Goal: Task Accomplishment & Management: Complete application form

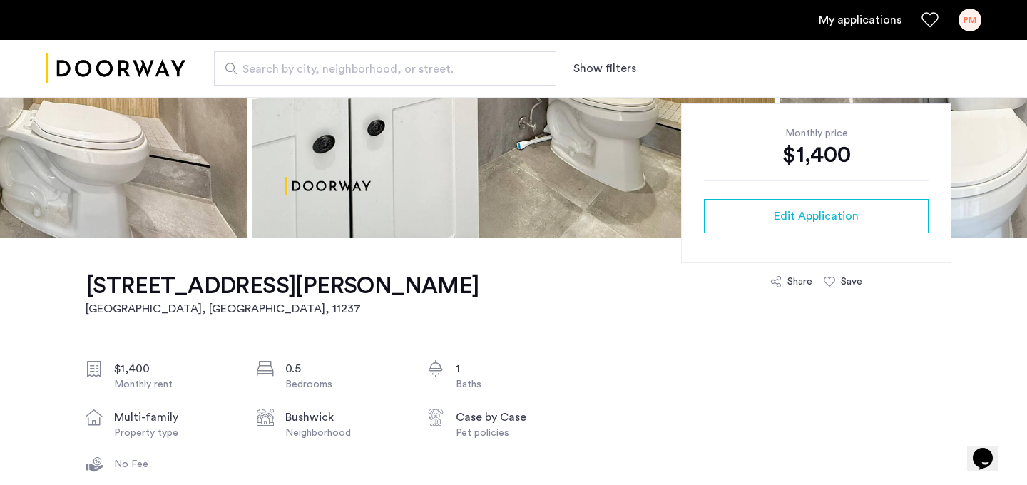
scroll to position [305, 0]
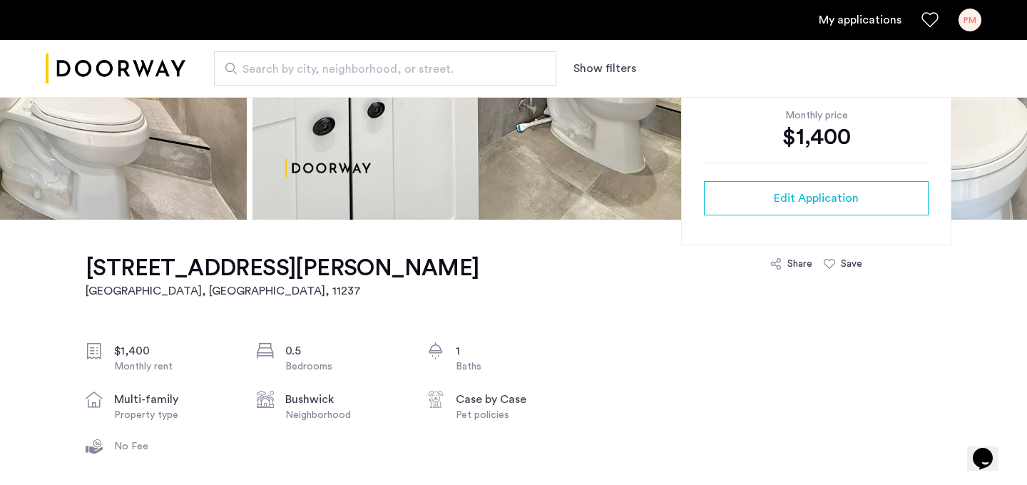
click at [965, 13] on div "PM" at bounding box center [970, 20] width 23 height 23
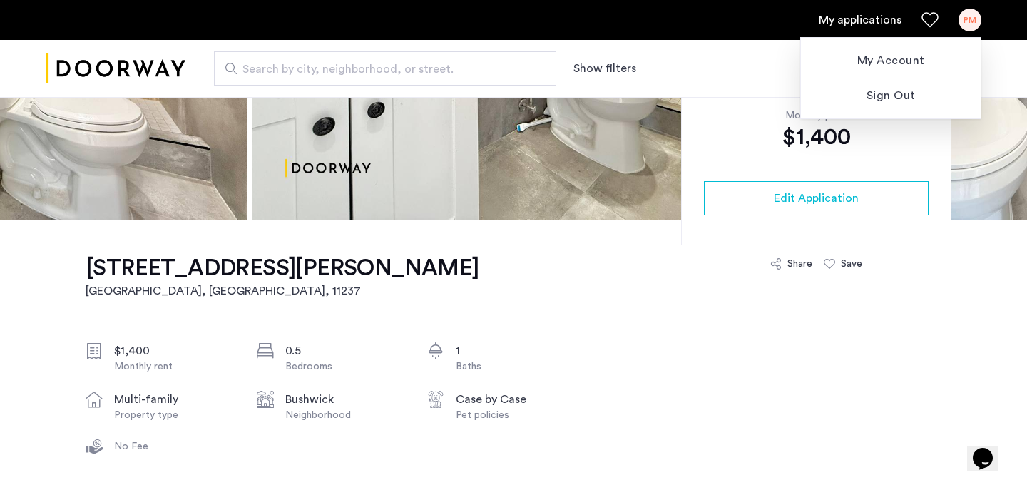
click at [879, 20] on div at bounding box center [513, 242] width 1027 height 485
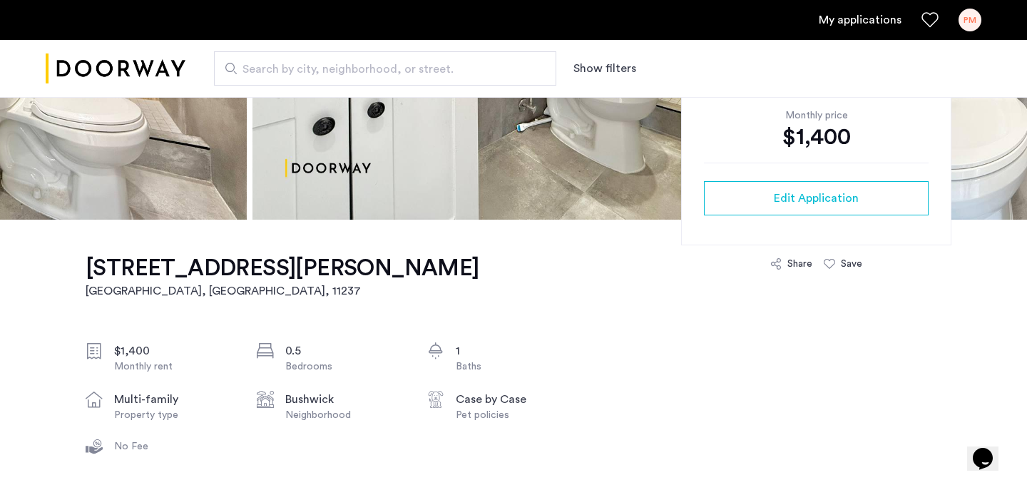
click at [879, 20] on link "My applications" at bounding box center [860, 19] width 83 height 17
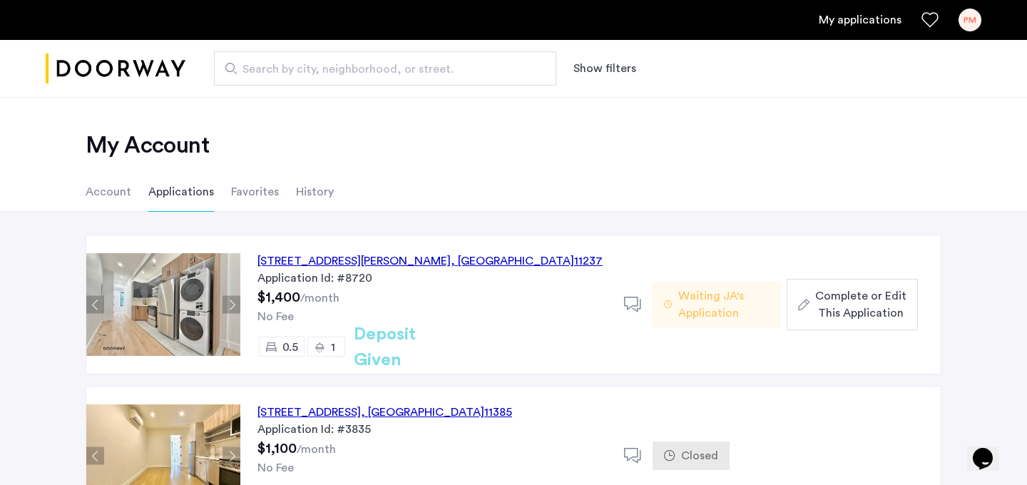
click at [868, 309] on span "Complete or Edit This Application" at bounding box center [860, 305] width 91 height 34
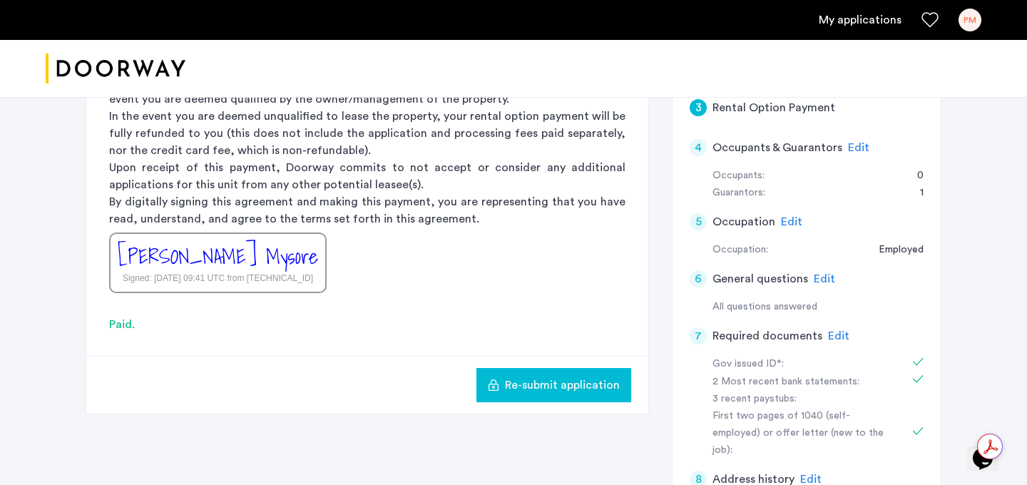
scroll to position [307, 0]
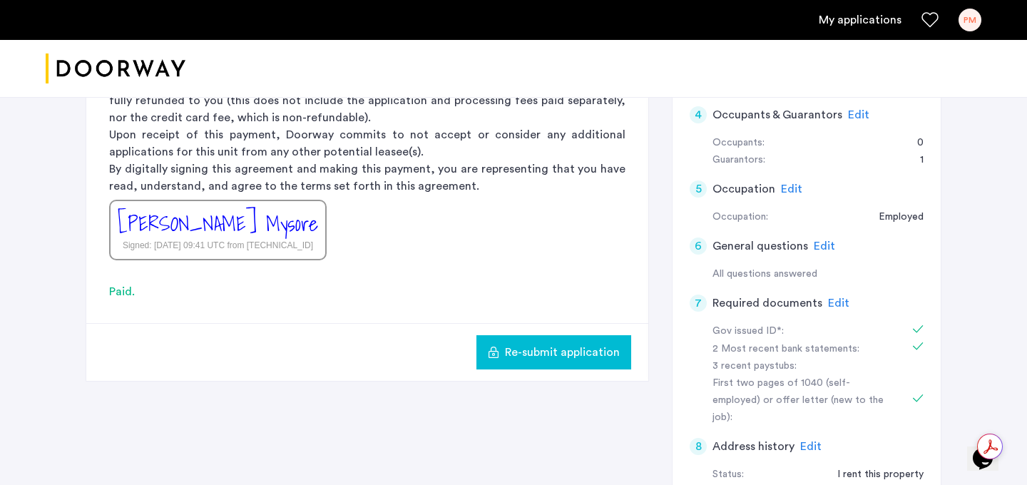
click at [773, 347] on div "2 Most recent bank statements:" at bounding box center [803, 349] width 180 height 17
click at [698, 305] on div "7" at bounding box center [698, 303] width 17 height 17
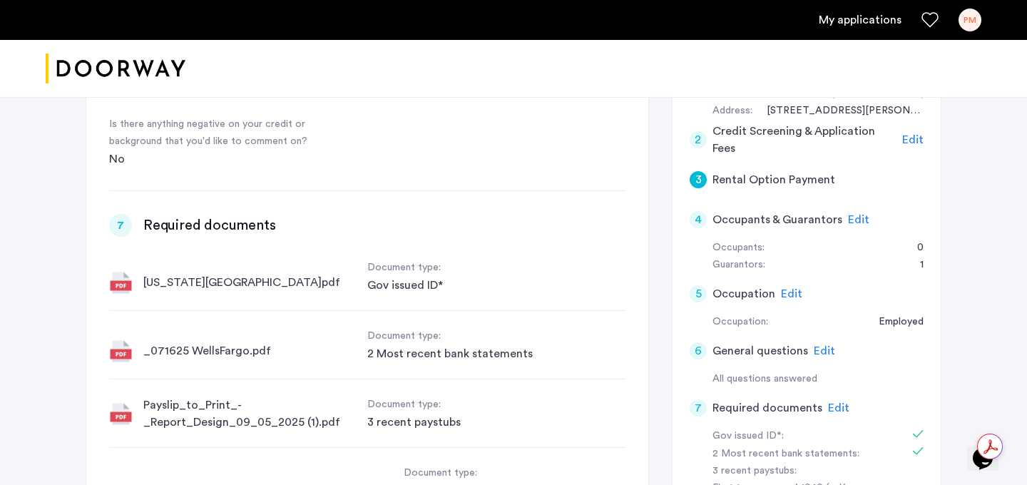
scroll to position [1339, 0]
